Goal: Check status: Check status

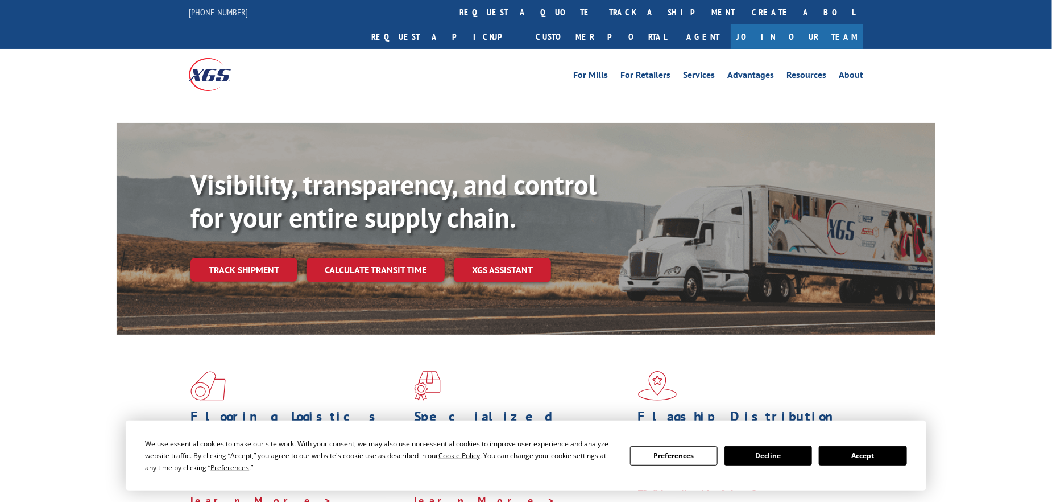
click at [254, 248] on div "Visibility, transparency, and control for your entire supply chain. Track shipm…" at bounding box center [563, 247] width 745 height 159
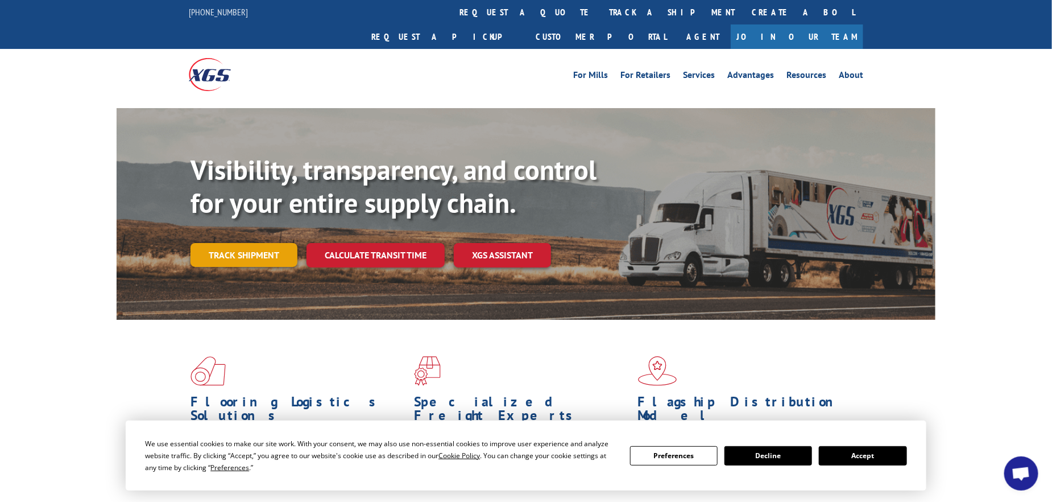
click at [274, 243] on link "Track shipment" at bounding box center [244, 255] width 107 height 24
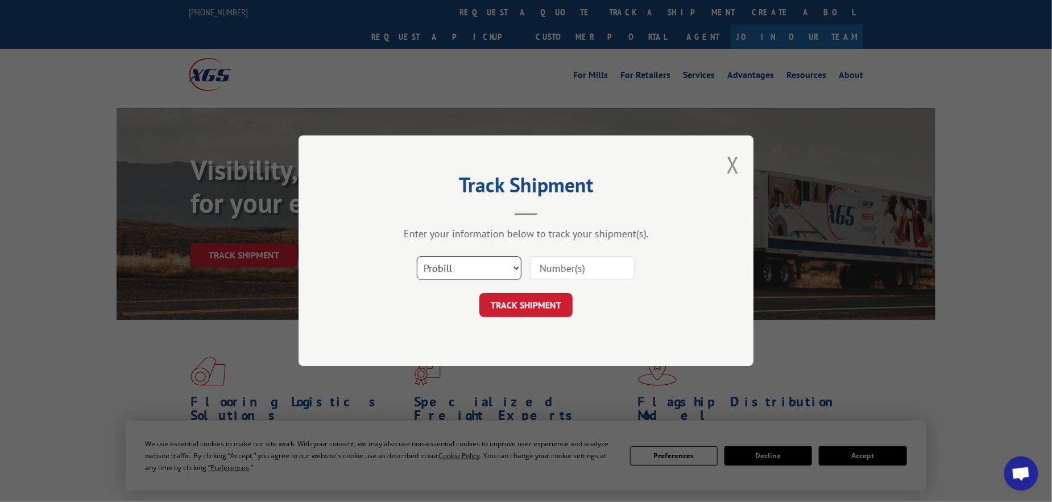
click at [473, 261] on select "Select category... Probill BOL PO" at bounding box center [469, 269] width 105 height 24
select select "po"
click at [417, 257] on select "Select category... Probill BOL PO" at bounding box center [469, 269] width 105 height 24
drag, startPoint x: 547, startPoint y: 283, endPoint x: 563, endPoint y: 270, distance: 19.8
click at [559, 275] on div "Select category... Probill BOL PO" at bounding box center [526, 269] width 341 height 38
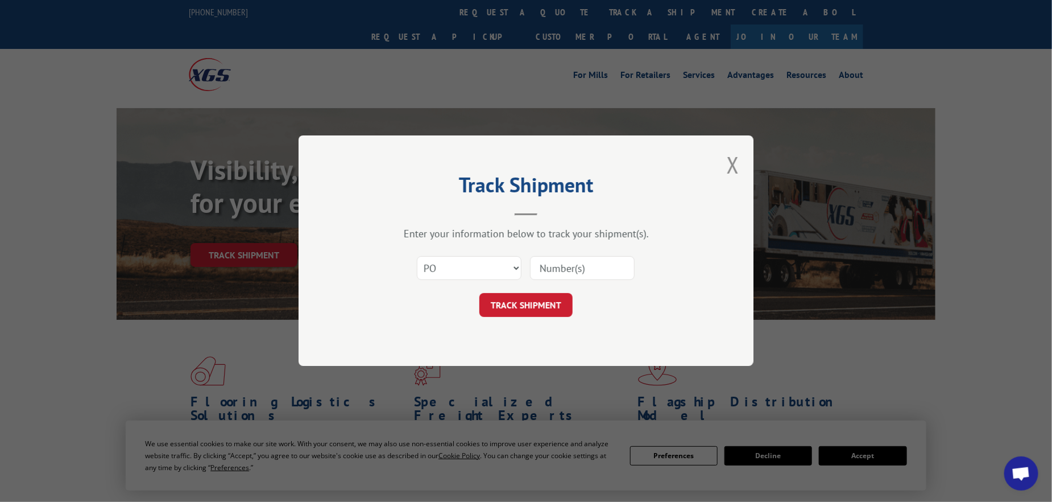
click at [563, 269] on input at bounding box center [582, 269] width 105 height 24
paste input "297307053"
click at [549, 300] on button "TRACK SHIPMENT" at bounding box center [526, 306] width 93 height 24
type input "297307053"
click at [549, 307] on button "TRACK SHIPMENT" at bounding box center [526, 306] width 93 height 24
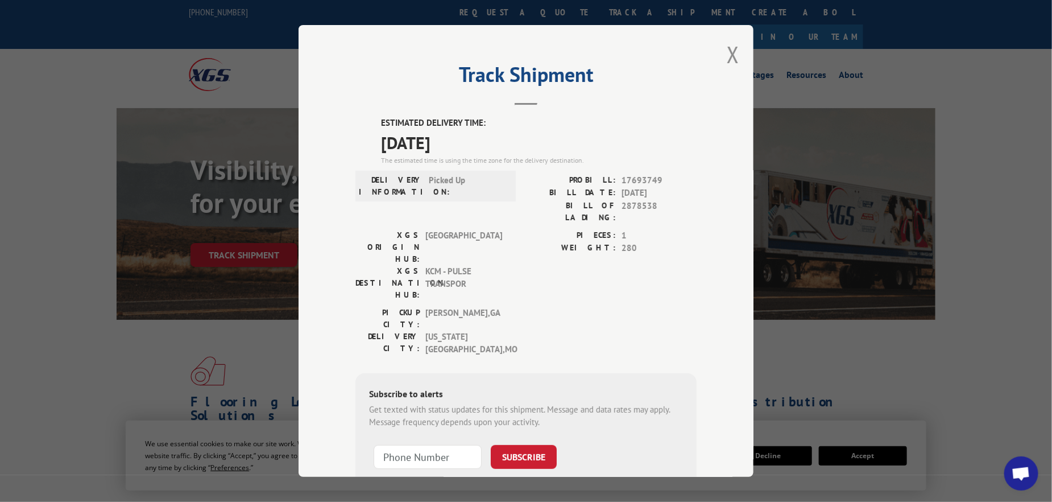
drag, startPoint x: 441, startPoint y: 138, endPoint x: 454, endPoint y: 140, distance: 12.7
click at [454, 140] on span "[DATE]" at bounding box center [539, 143] width 316 height 26
click at [730, 57] on button "Close modal" at bounding box center [733, 54] width 13 height 30
